Goal: Task Accomplishment & Management: Complete application form

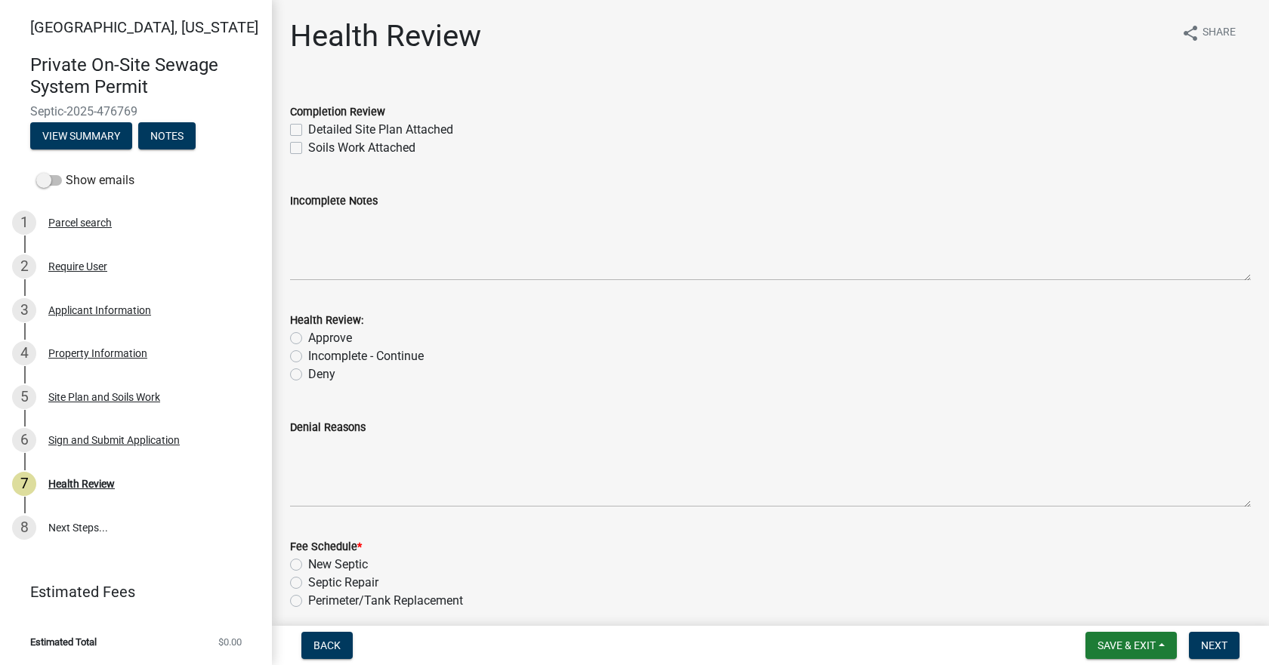
click at [308, 129] on label "Detailed Site Plan Attached" at bounding box center [380, 130] width 145 height 18
click at [308, 129] on input "Detailed Site Plan Attached" at bounding box center [313, 126] width 10 height 10
checkbox input "true"
click at [308, 148] on label "Soils Work Attached" at bounding box center [361, 148] width 107 height 18
click at [308, 148] on input "Soils Work Attached" at bounding box center [313, 144] width 10 height 10
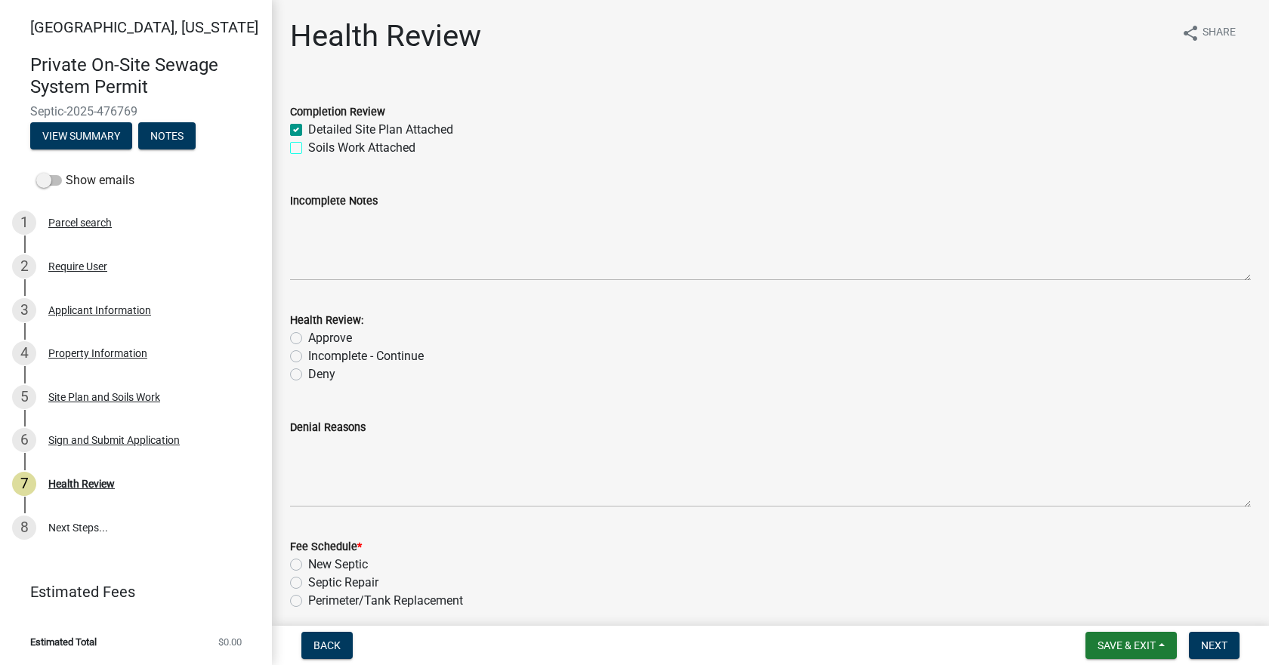
checkbox input "true"
click at [308, 339] on label "Approve" at bounding box center [330, 338] width 44 height 18
click at [308, 339] on input "Approve" at bounding box center [313, 334] width 10 height 10
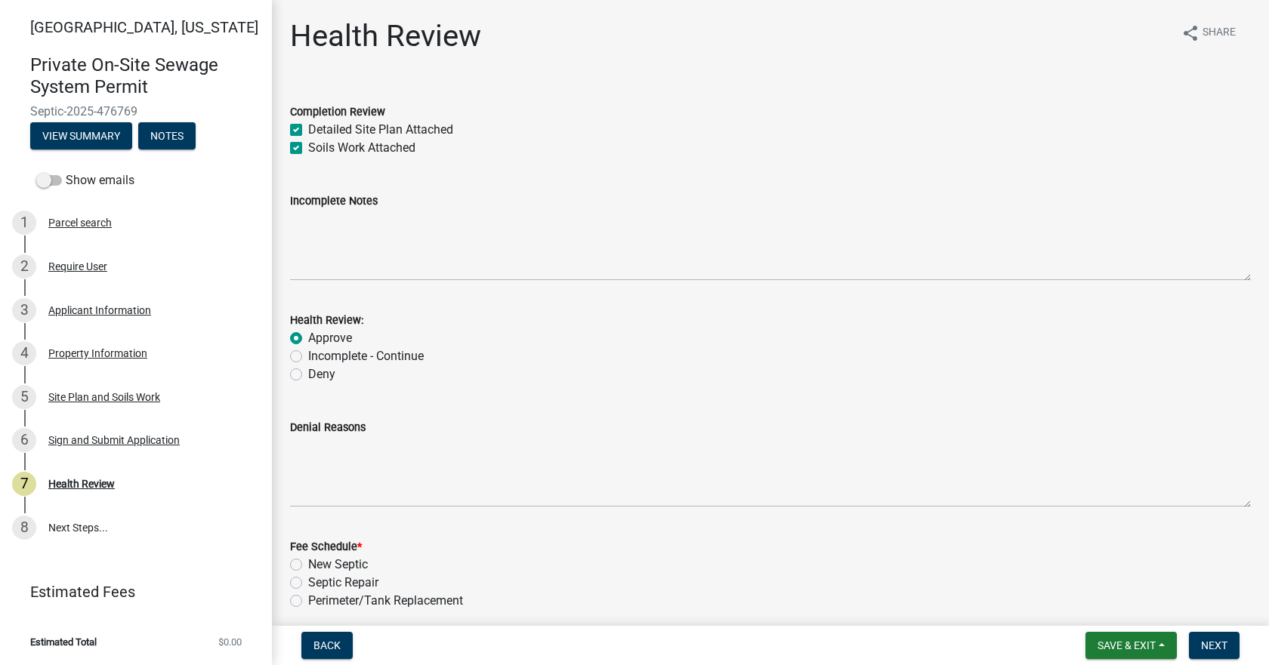
radio input "true"
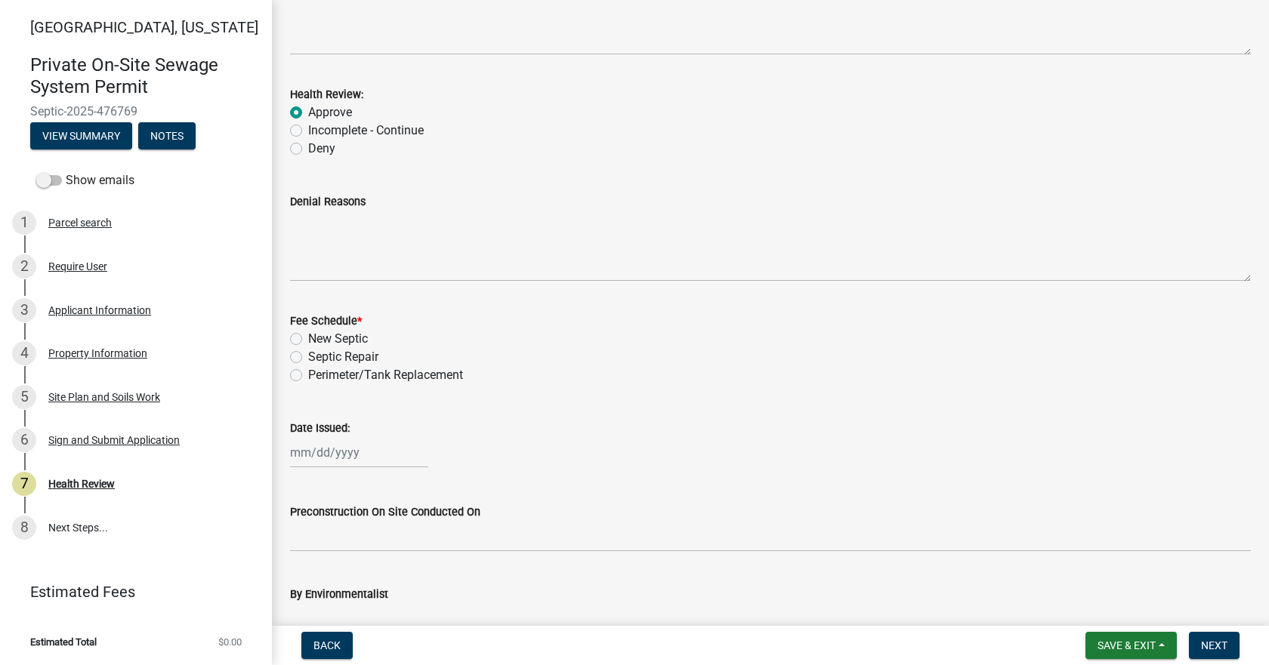
scroll to position [227, 0]
click at [308, 338] on label "New Septic" at bounding box center [338, 338] width 60 height 18
click at [308, 338] on input "New Septic" at bounding box center [313, 334] width 10 height 10
radio input "true"
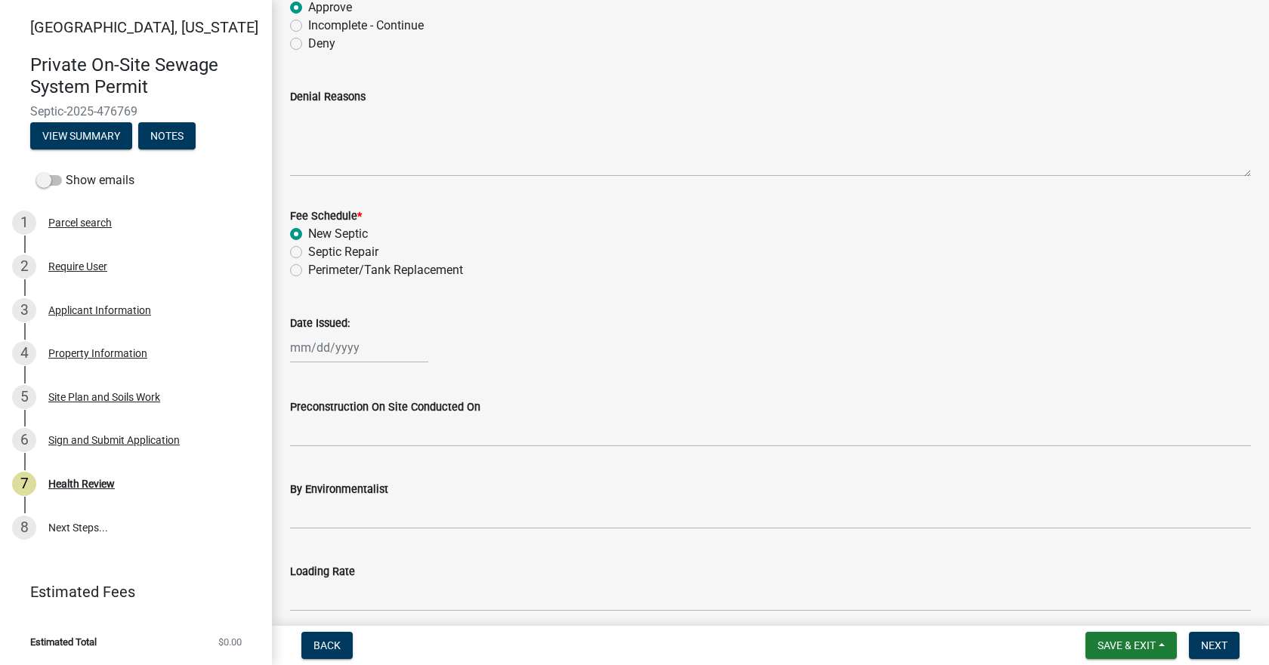
scroll to position [453, 0]
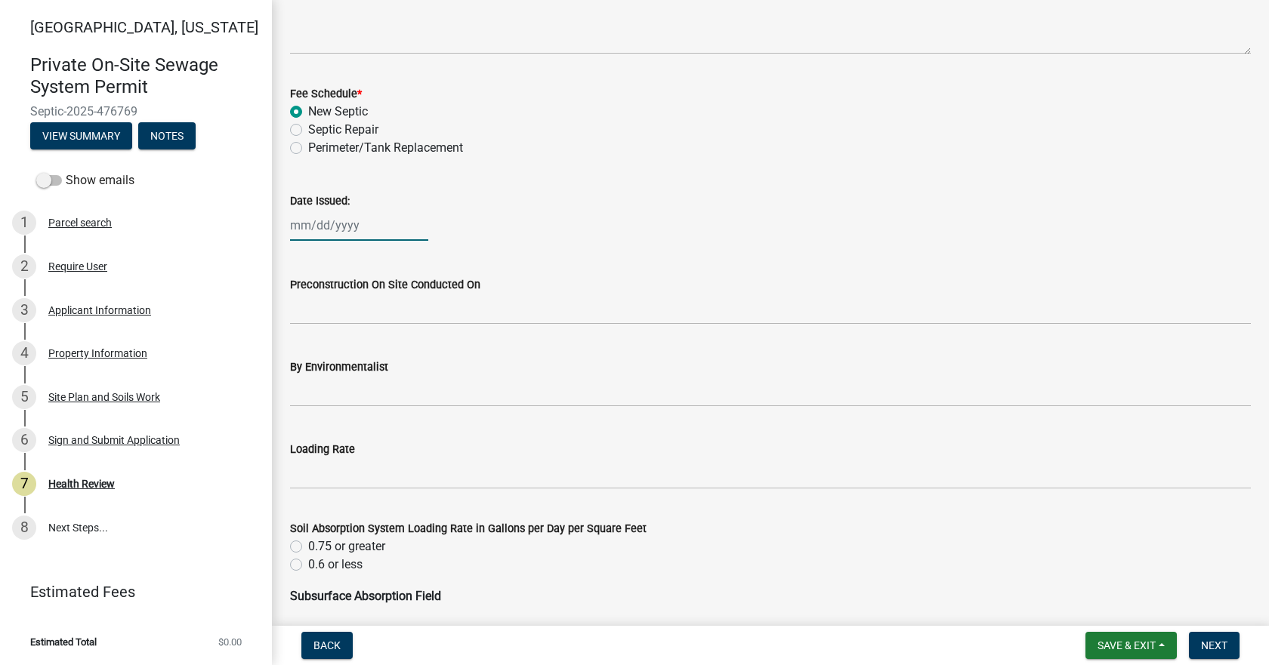
click at [323, 230] on div at bounding box center [359, 225] width 138 height 31
select select "9"
select select "2025"
click at [400, 326] on div "12" at bounding box center [402, 330] width 24 height 24
type input "[DATE]"
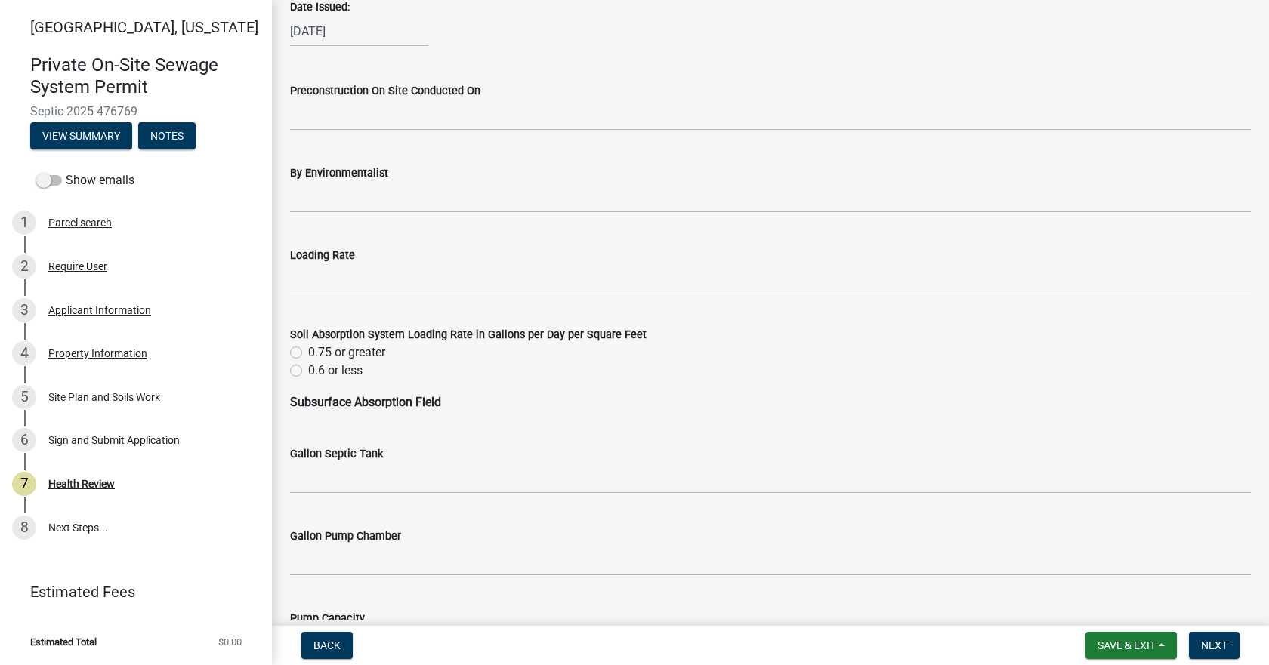
scroll to position [680, 0]
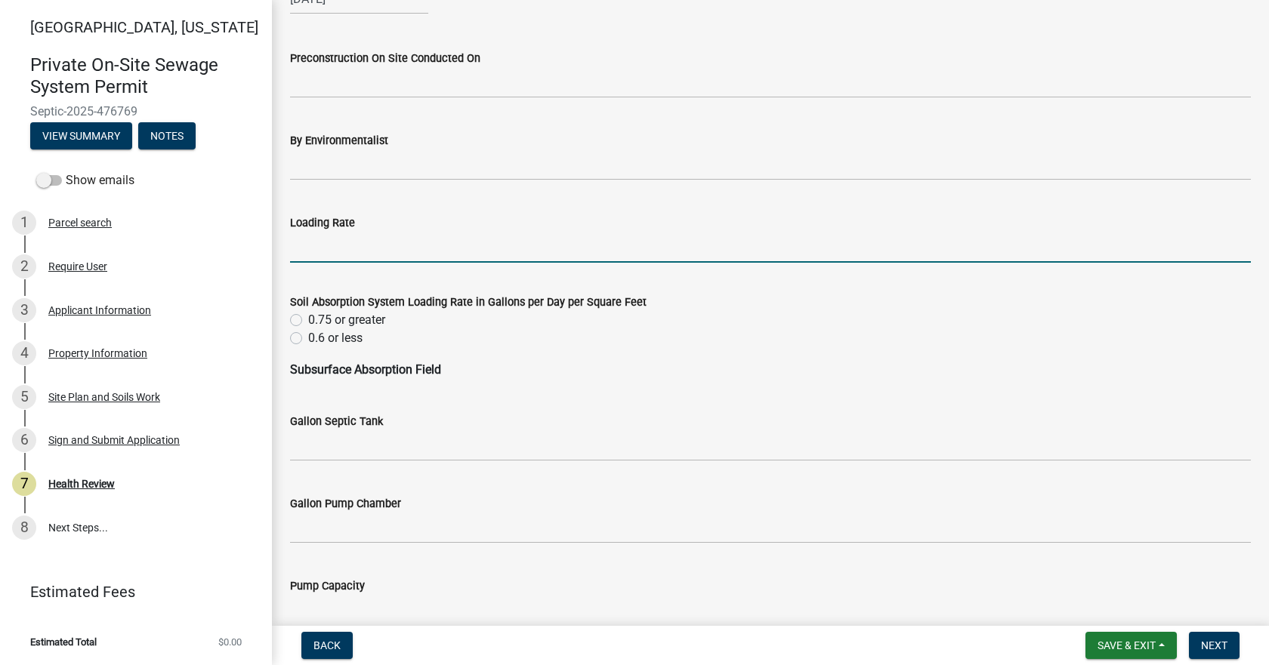
click at [332, 247] on input "Loading Rate" at bounding box center [770, 247] width 961 height 31
type input ".3"
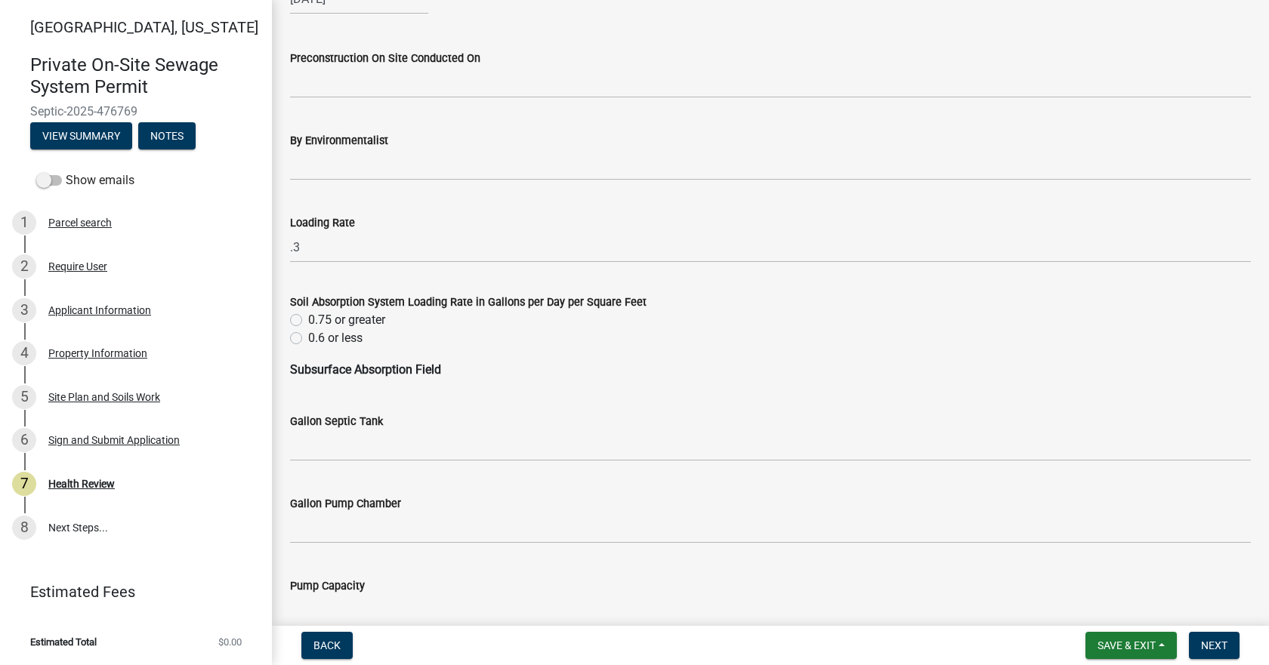
click at [308, 338] on label "0.6 or less" at bounding box center [335, 338] width 54 height 18
click at [308, 338] on input "0.6 or less" at bounding box center [313, 334] width 10 height 10
radio input "true"
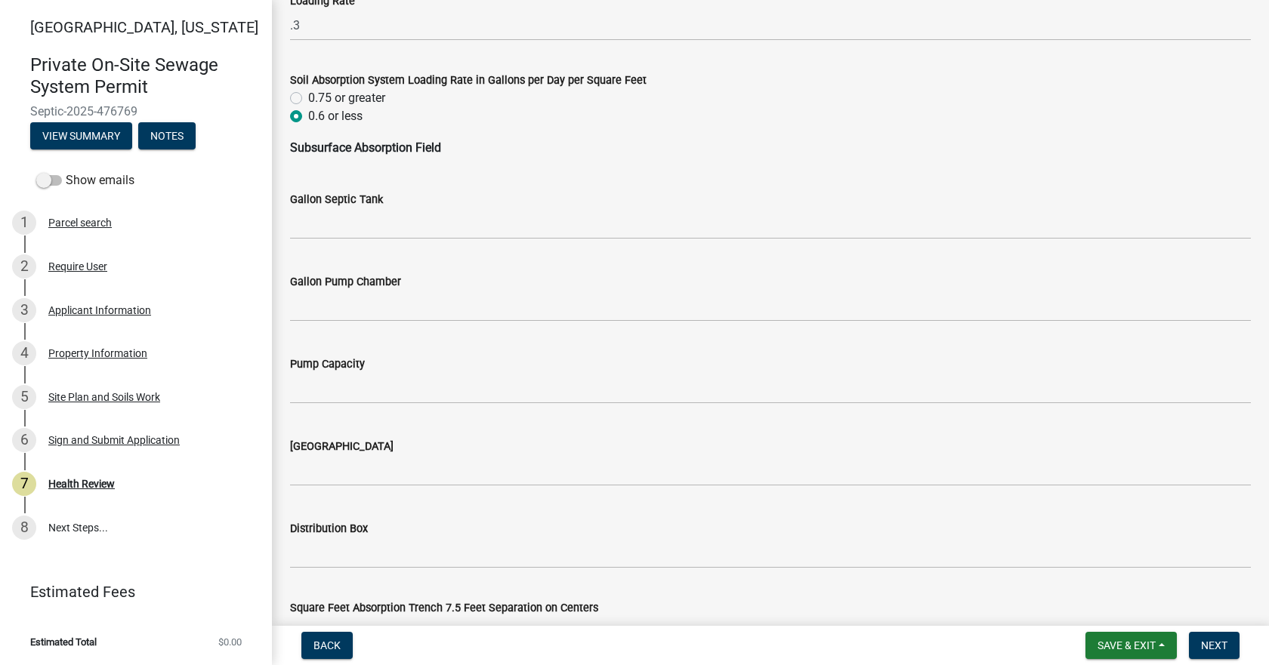
scroll to position [906, 0]
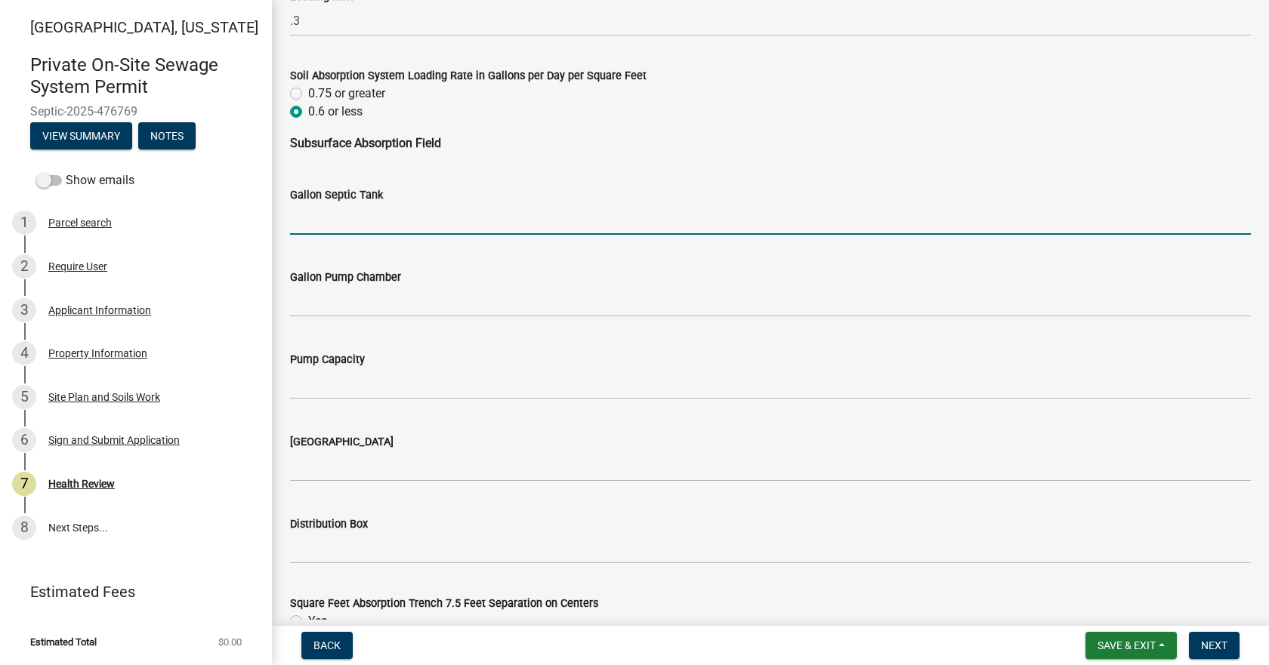
click at [356, 204] on input "Gallon Septic Tank" at bounding box center [770, 219] width 961 height 31
type input "1000"
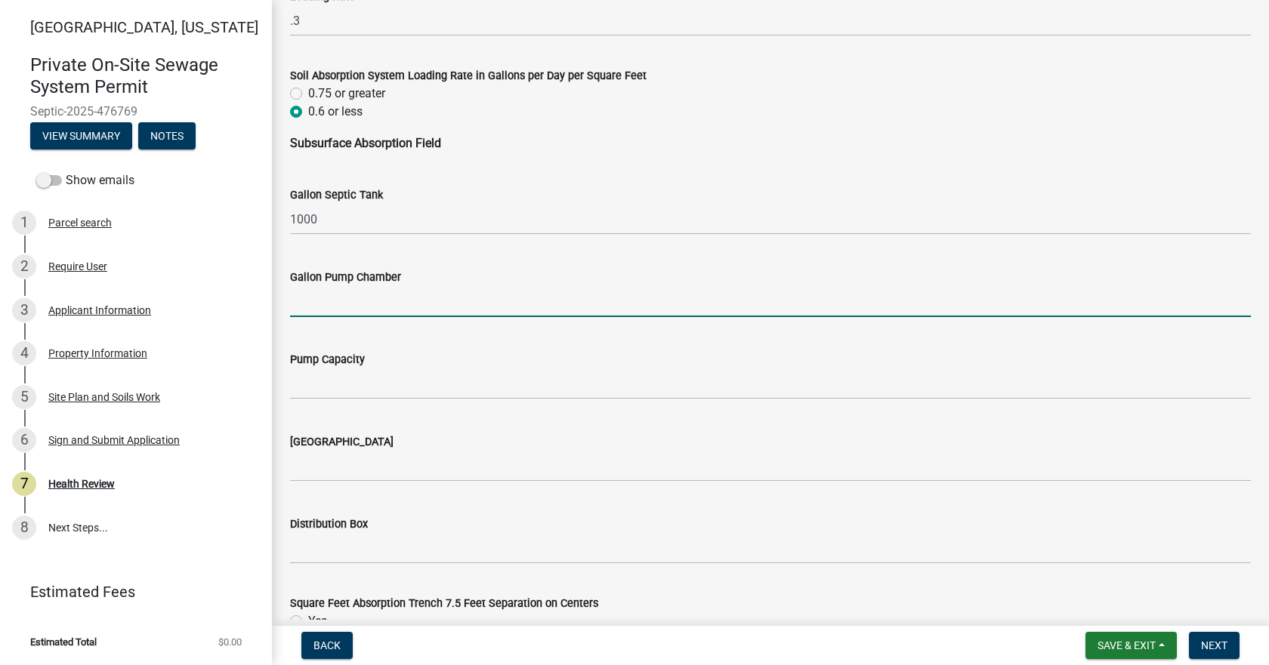
click at [335, 309] on input "Gallon Pump Chamber" at bounding box center [770, 301] width 961 height 31
type input "N/A"
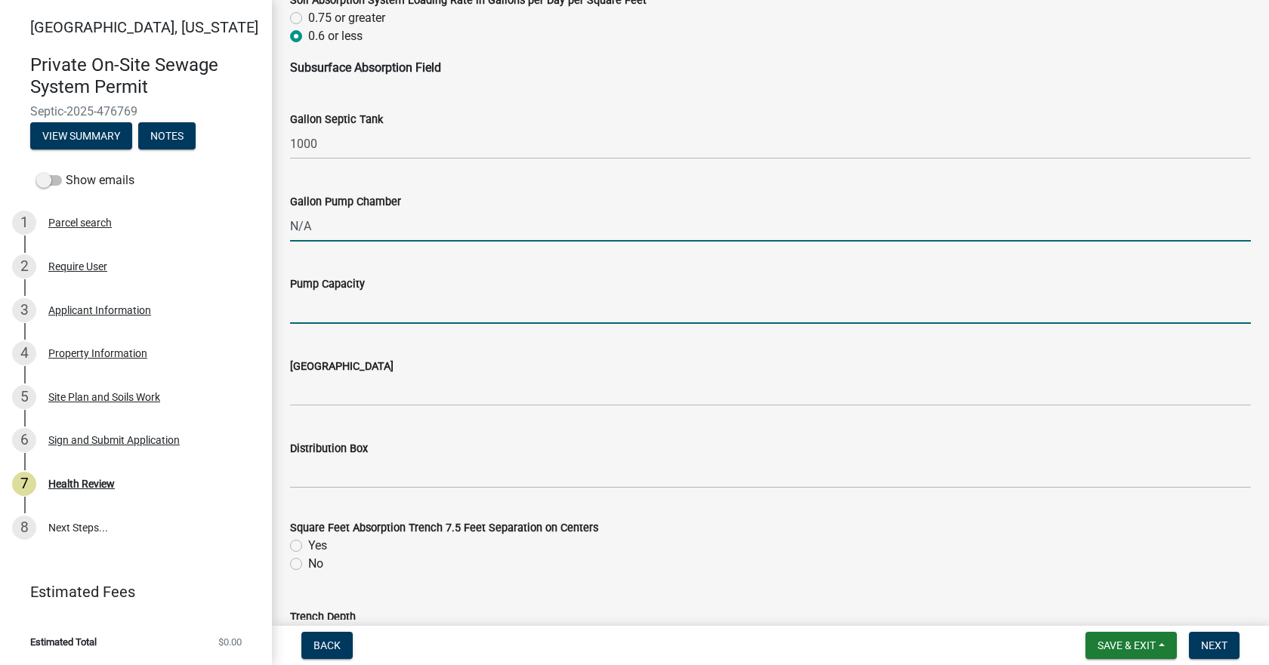
click at [341, 307] on input "Pump Capacity" at bounding box center [770, 308] width 961 height 31
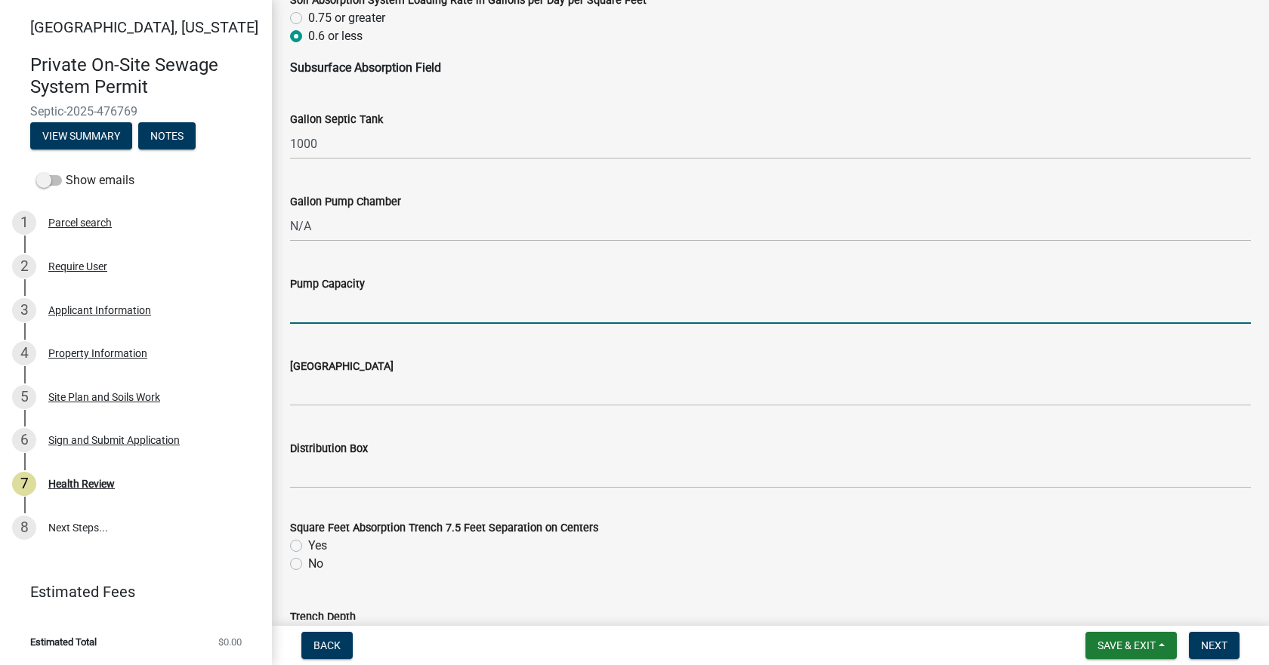
type input "N/A"
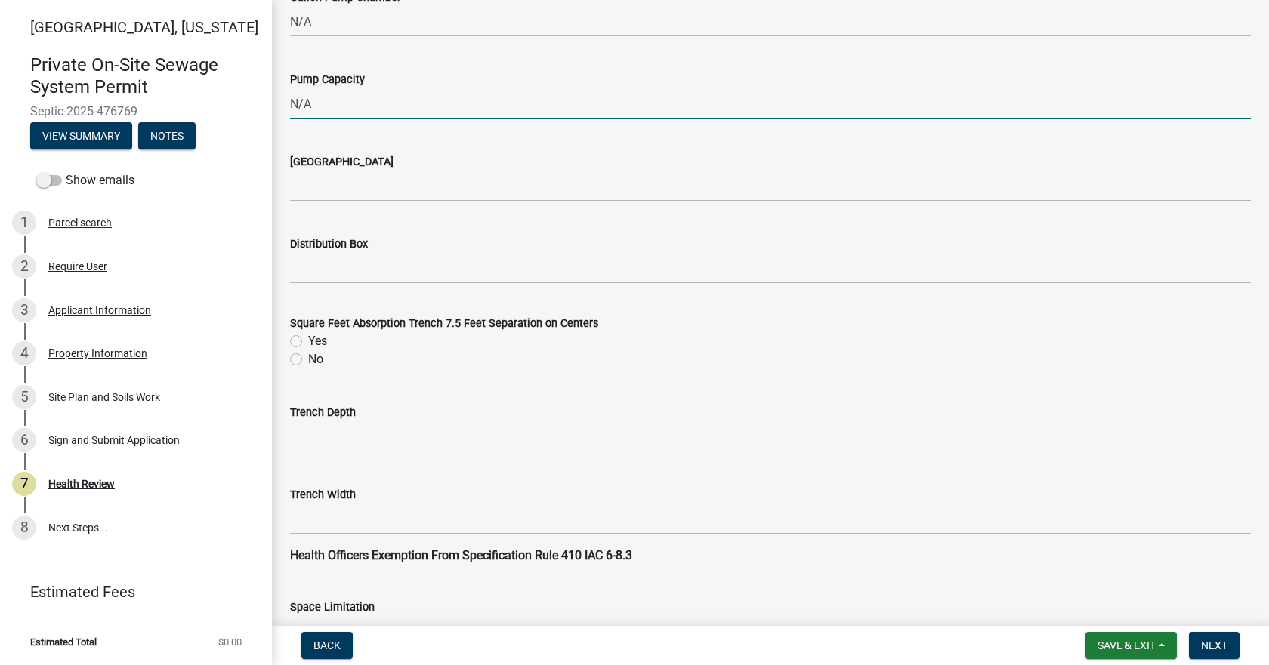
scroll to position [1208, 0]
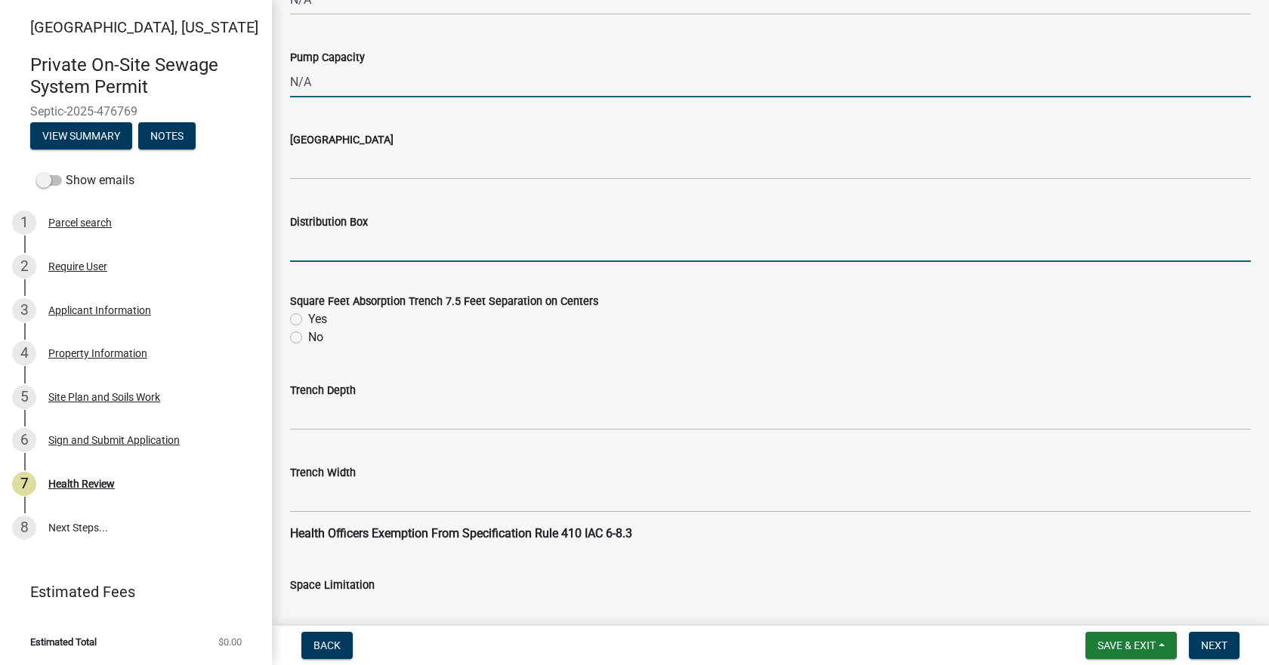
click at [321, 247] on input "Distribution Box" at bounding box center [770, 246] width 961 height 31
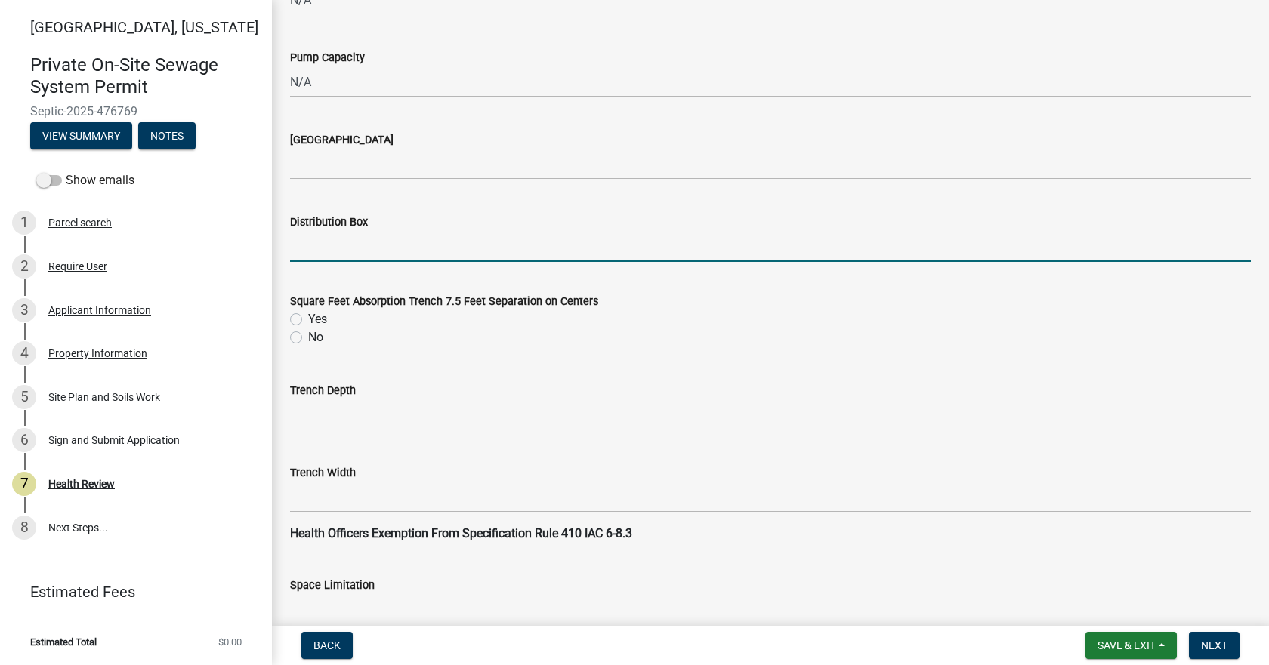
type input "No"
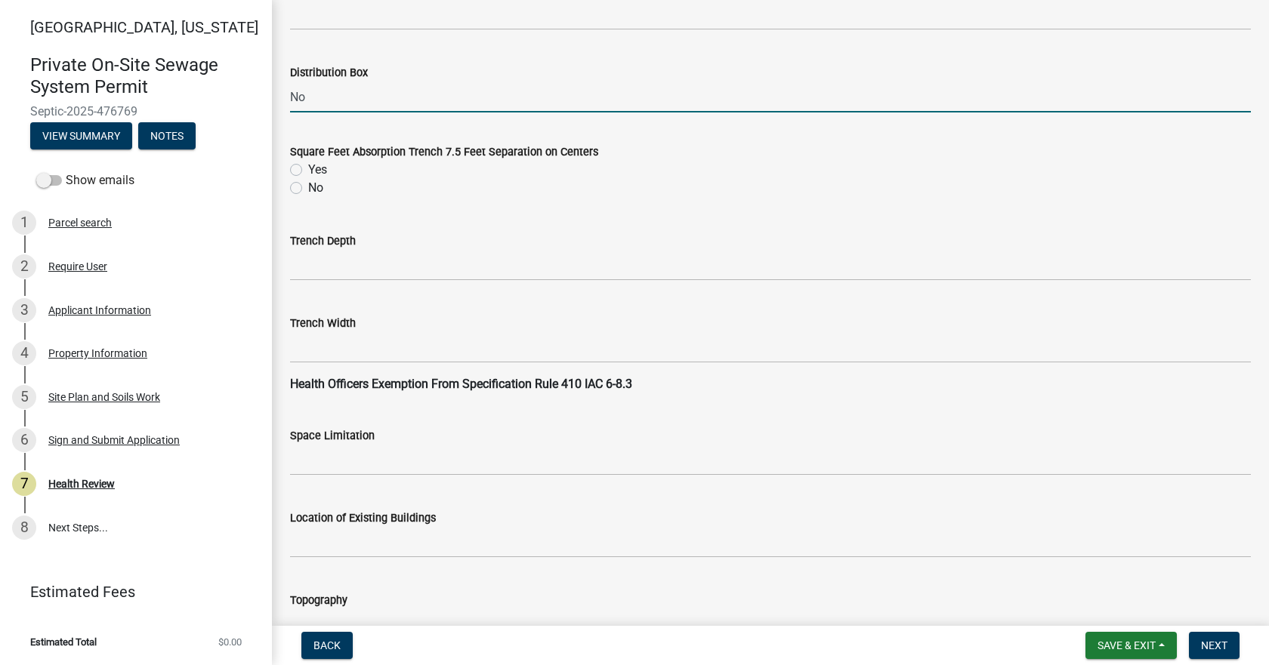
scroll to position [1359, 0]
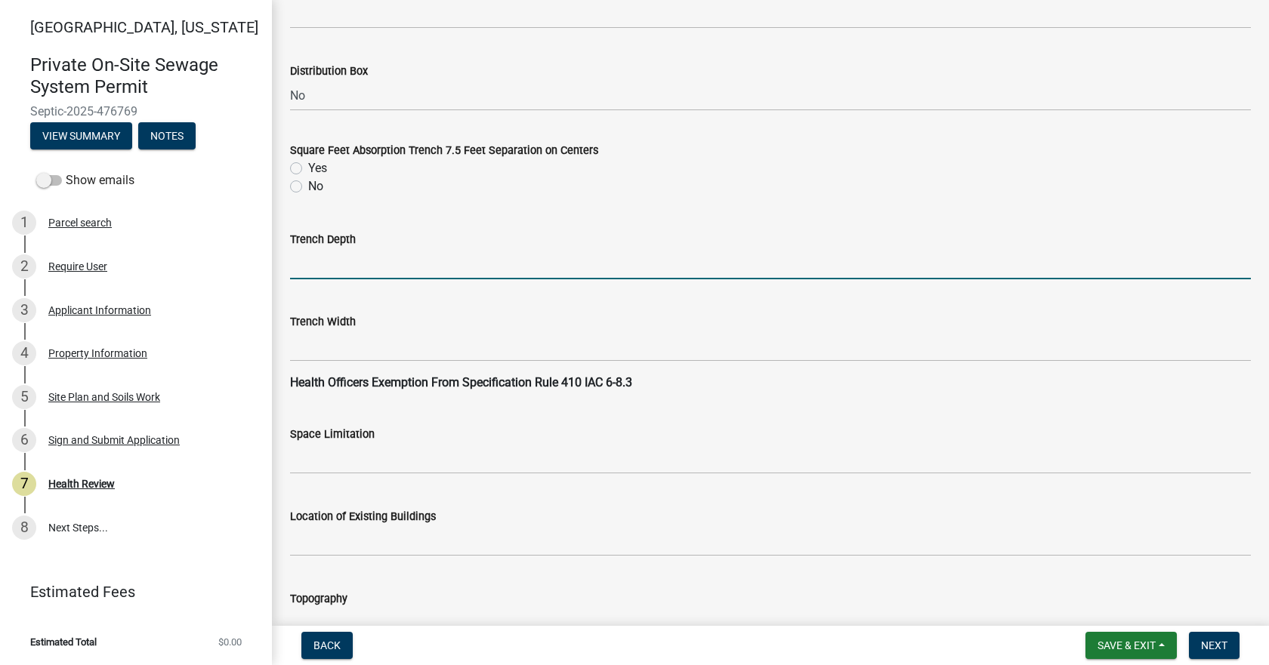
click at [332, 258] on input "Trench Depth" at bounding box center [770, 263] width 961 height 31
type input "4"-28""
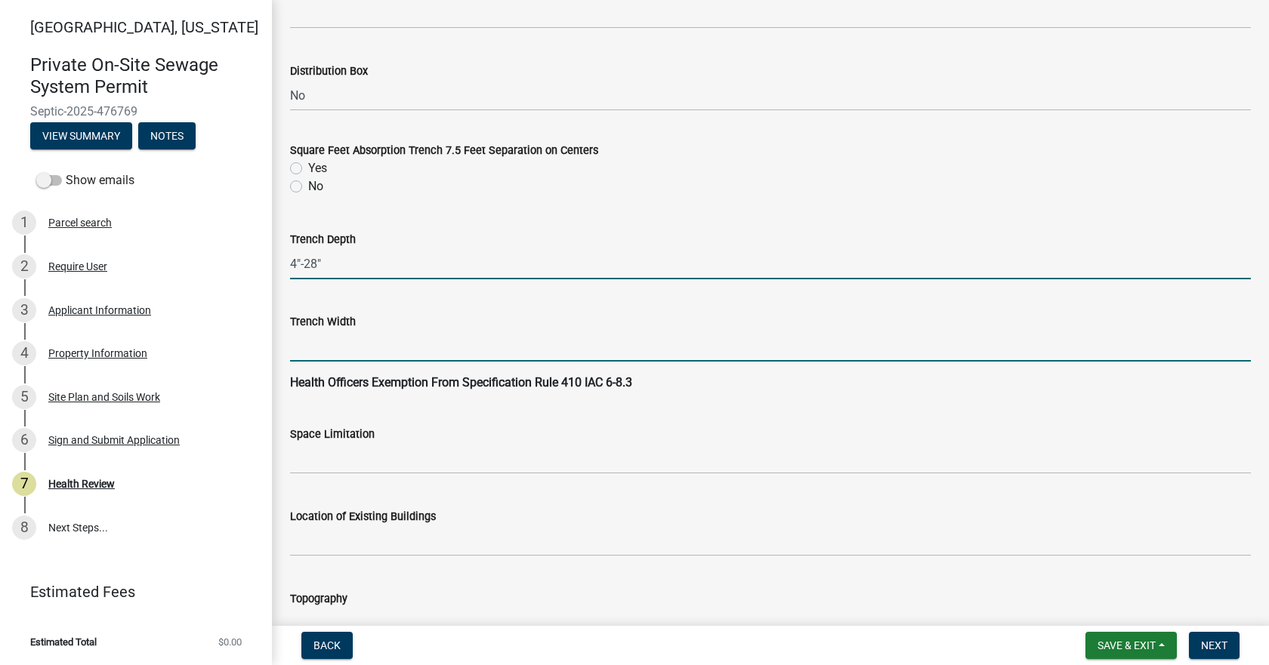
click at [332, 338] on input "Trench Width" at bounding box center [770, 346] width 961 height 31
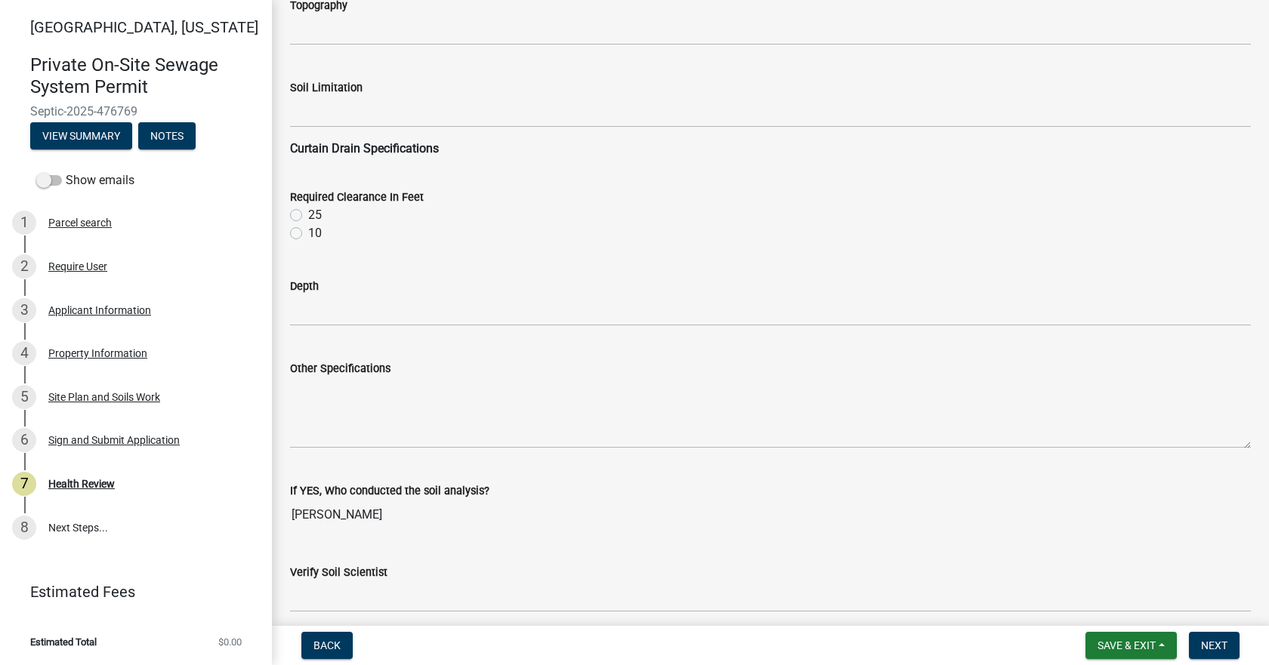
scroll to position [1964, 0]
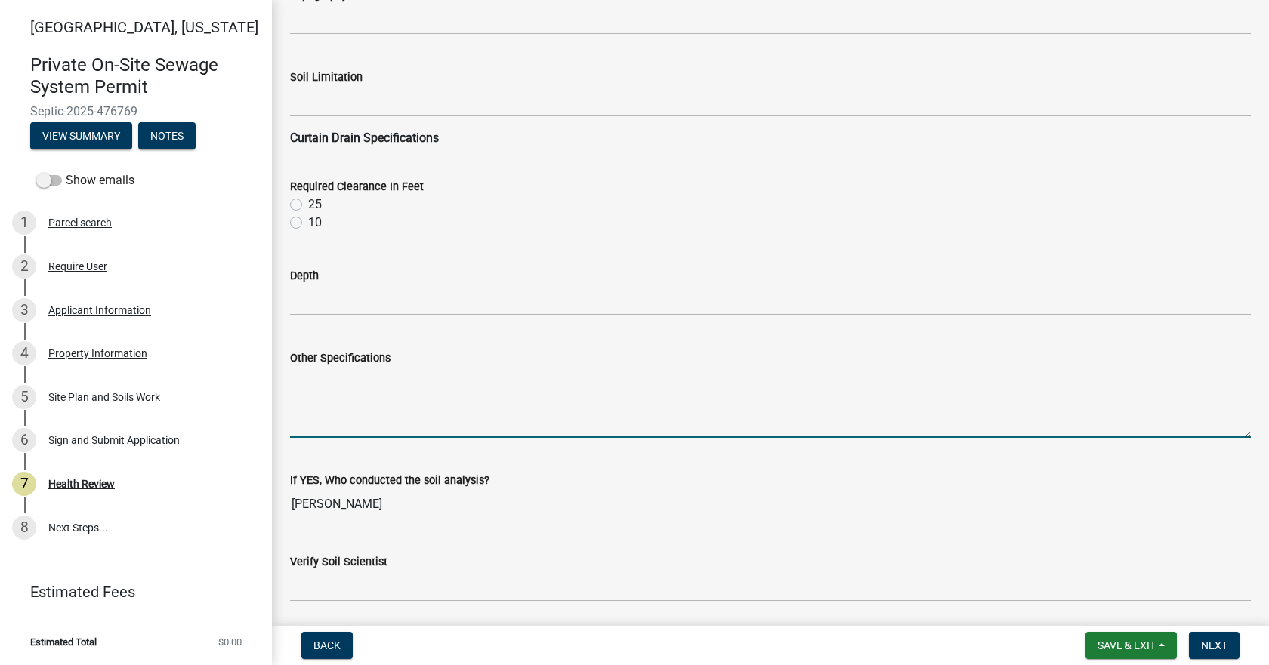
click at [329, 378] on textarea "Other Specifications" at bounding box center [770, 402] width 961 height 71
type textarea "Presby AES system 72'x14' with no perimeter drain"
click at [606, 381] on textarea "Presby AES system 72'x14' with no perimeter drain" at bounding box center [770, 402] width 961 height 71
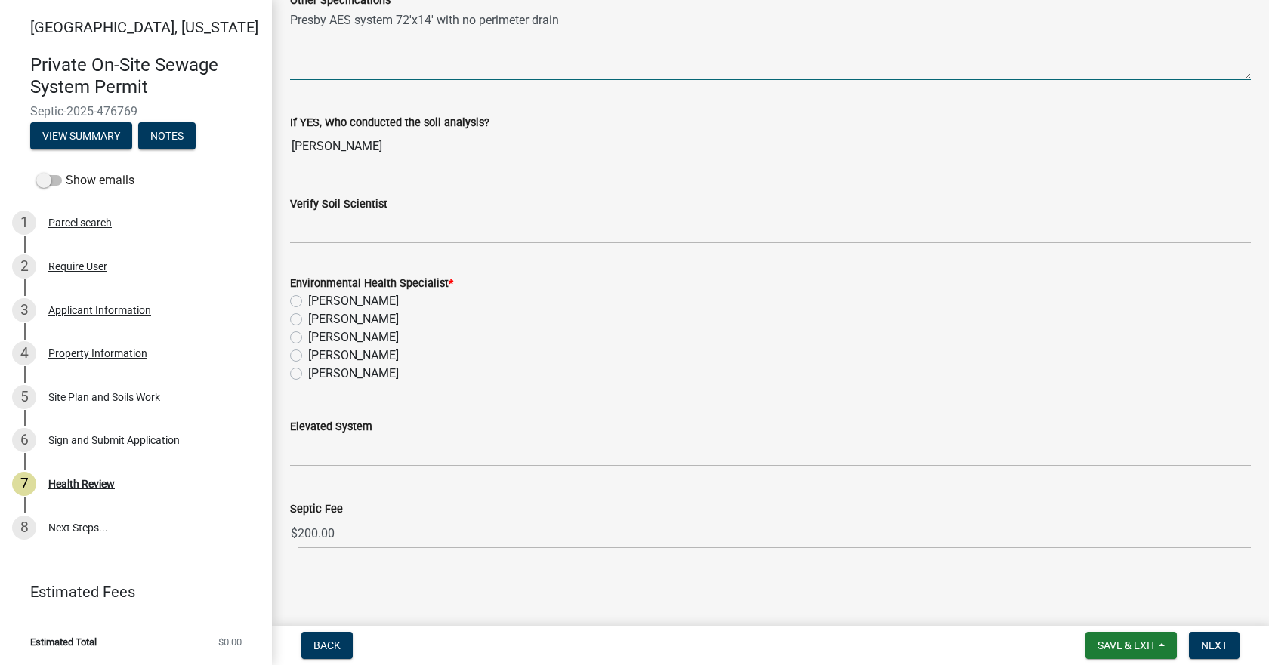
scroll to position [2323, 0]
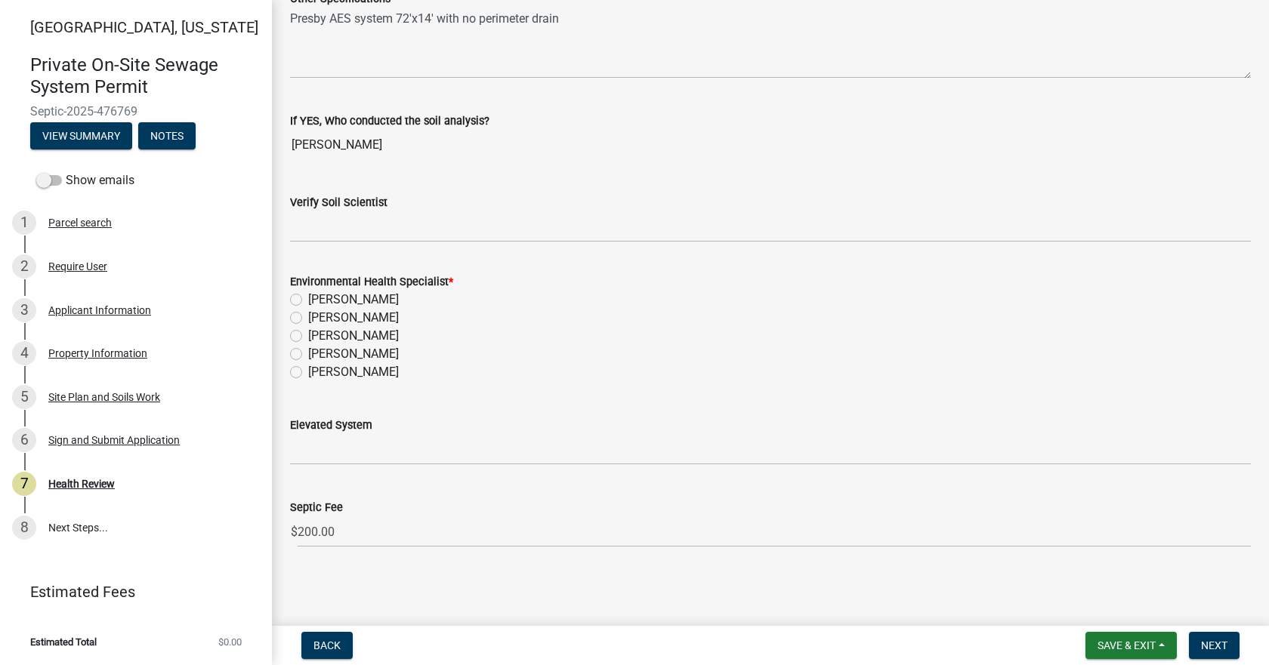
click at [308, 369] on label "[PERSON_NAME]" at bounding box center [353, 372] width 91 height 18
click at [308, 369] on input "[PERSON_NAME]" at bounding box center [313, 368] width 10 height 10
radio input "true"
click at [1220, 644] on span "Next" at bounding box center [1214, 646] width 26 height 12
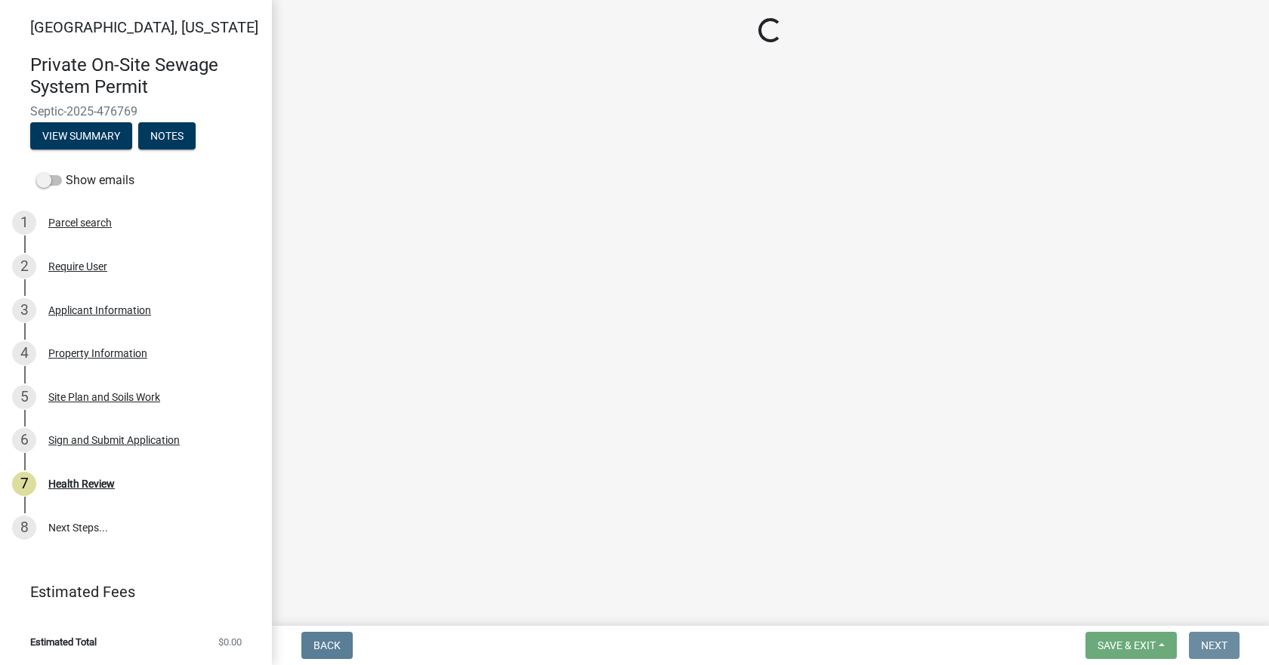
scroll to position [0, 0]
